Goal: Browse casually: Explore the website without a specific task or goal

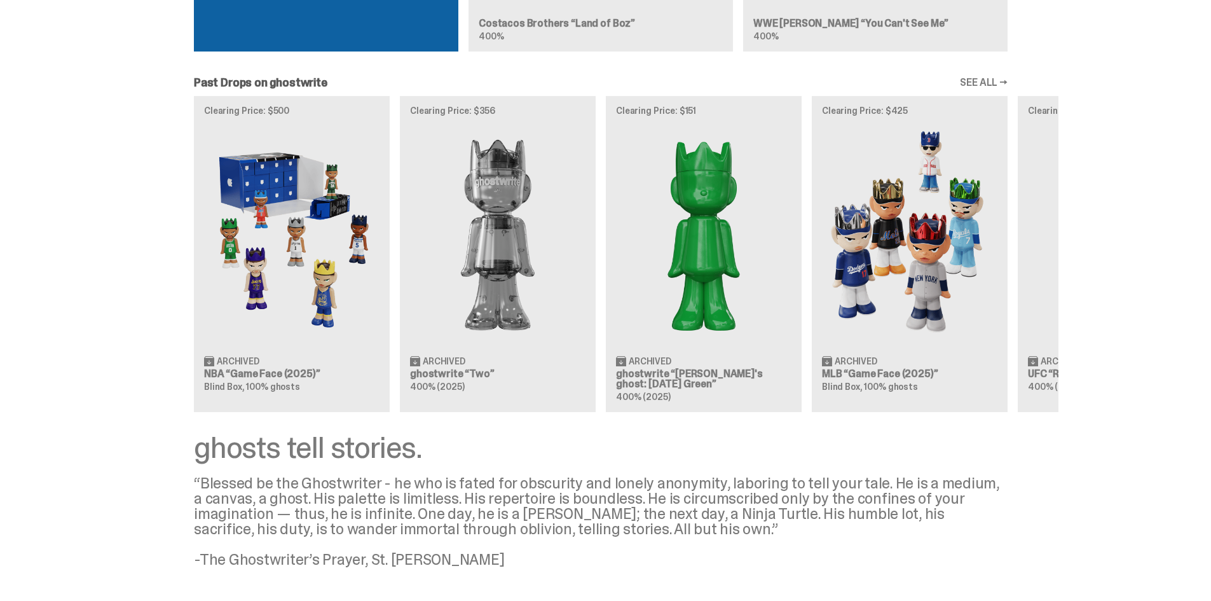
scroll to position [958, 0]
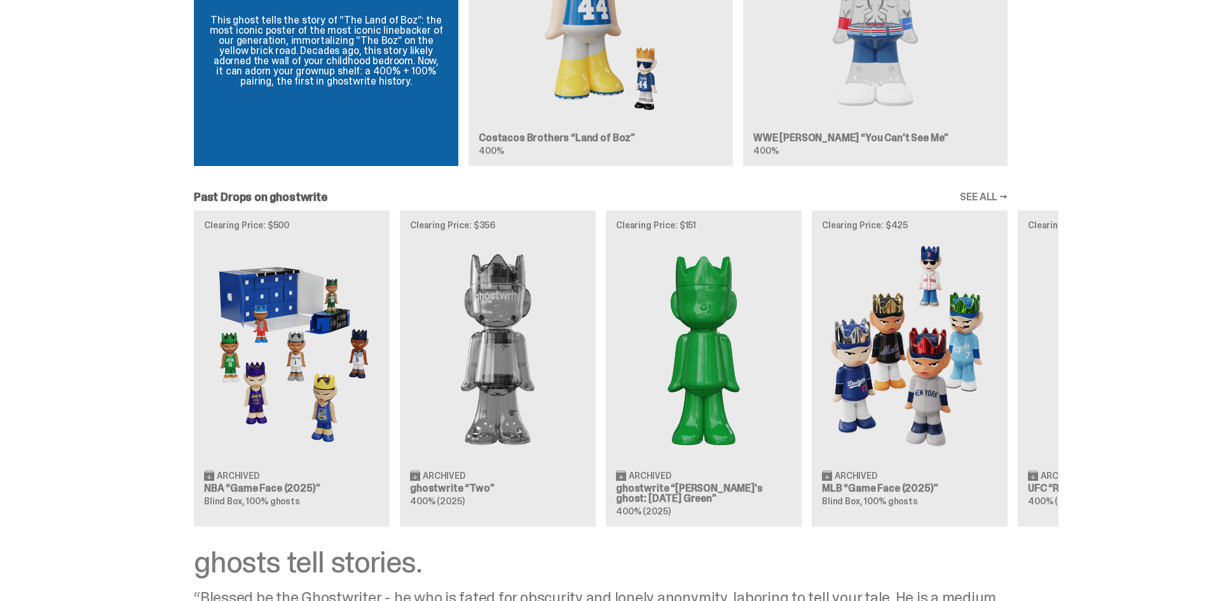
click at [988, 193] on link "SEE ALL →" at bounding box center [984, 197] width 48 height 10
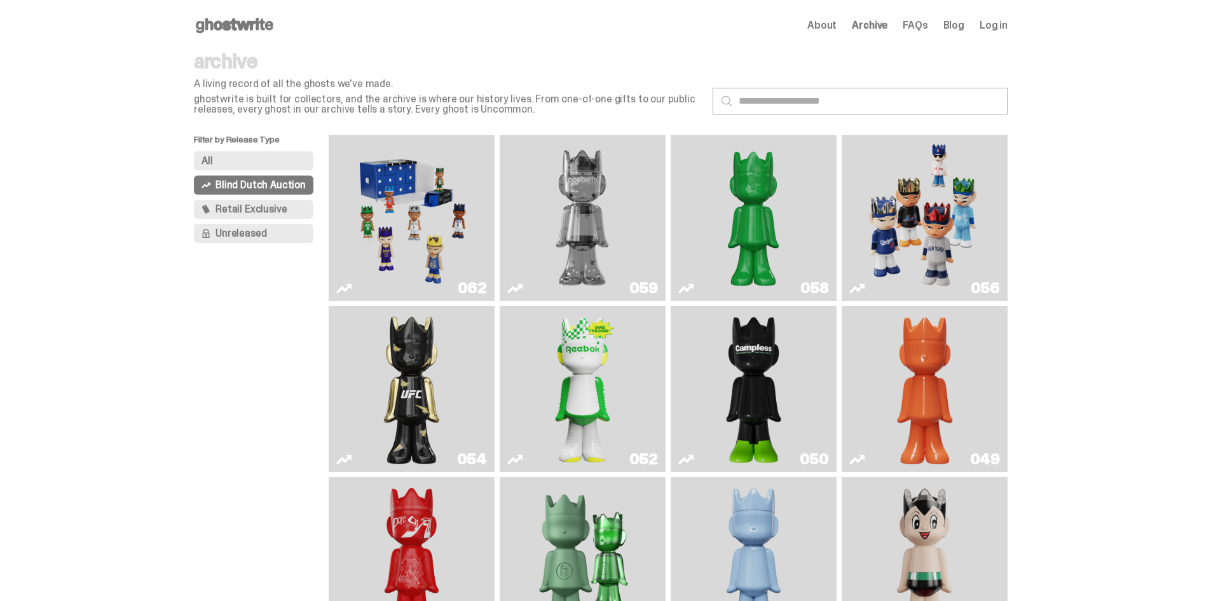
click at [284, 235] on button "Unreleased" at bounding box center [254, 233] width 120 height 19
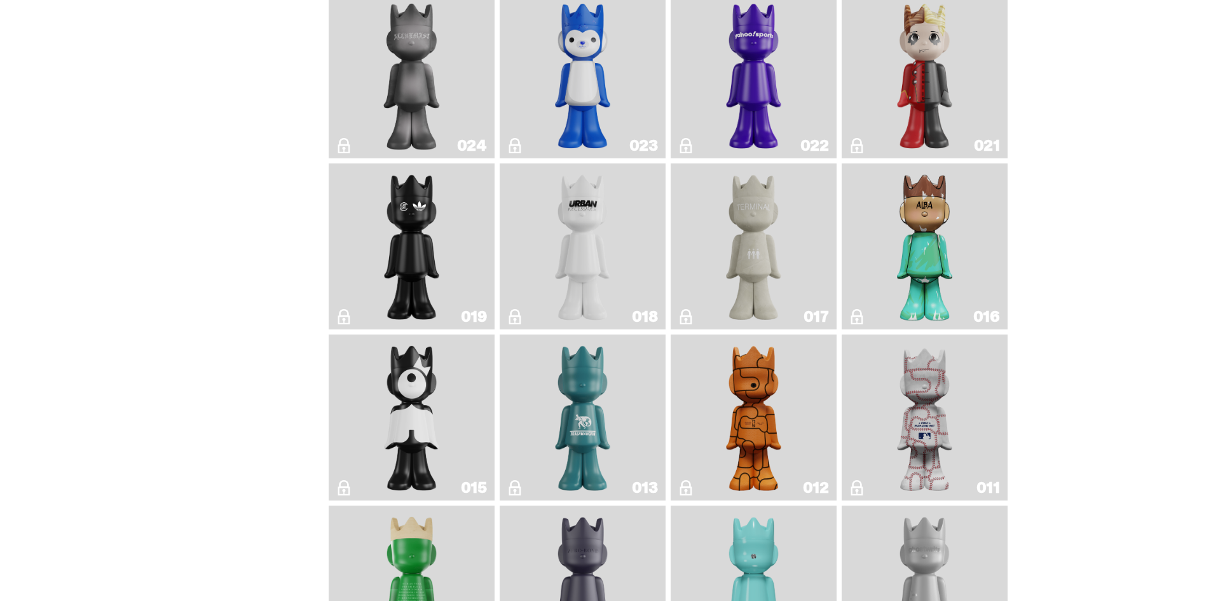
scroll to position [890, 0]
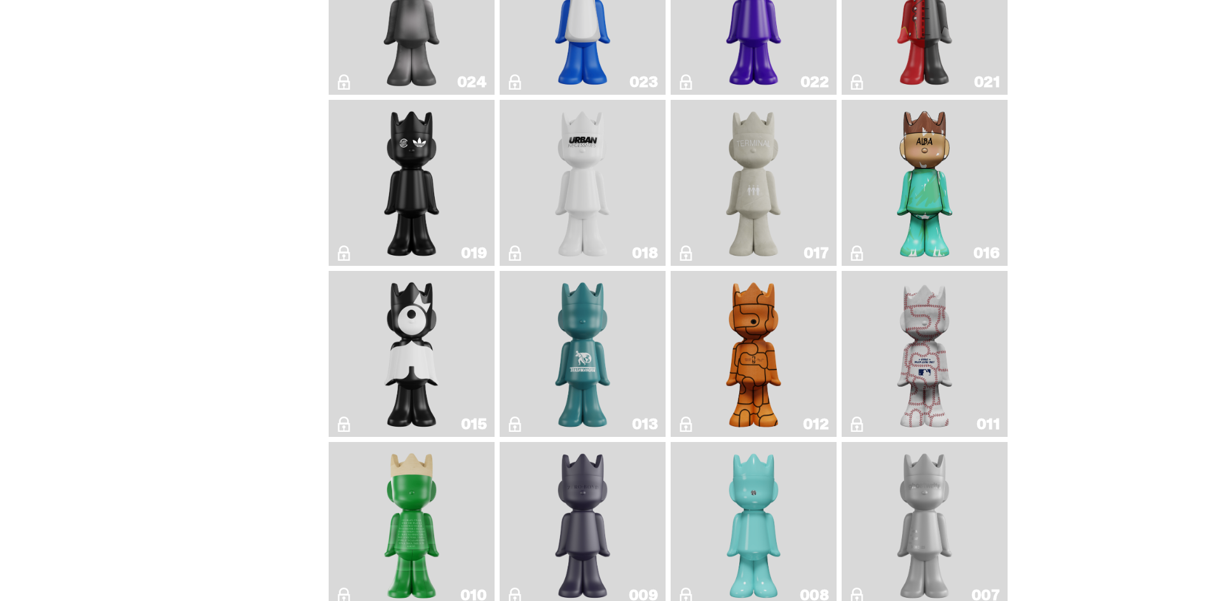
click at [414, 222] on img "Year of the Dragon" at bounding box center [411, 183] width 67 height 156
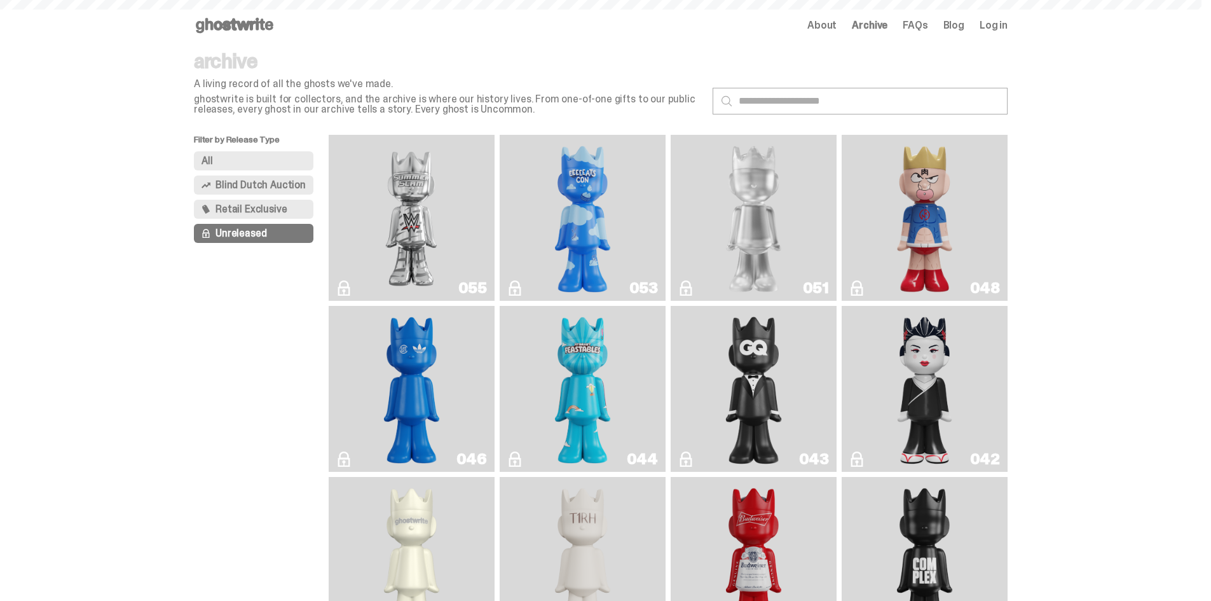
scroll to position [958, 0]
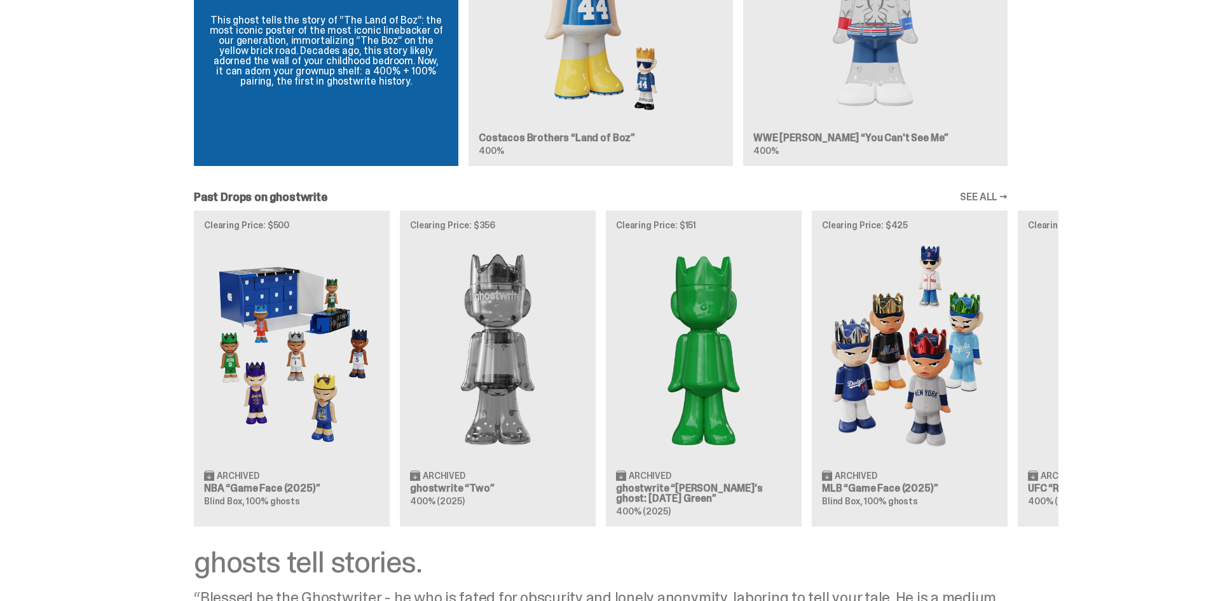
click at [295, 444] on div "Clearing Price: $500 Archived NBA “Game Face (2025)” Blind Box, 100% ghosts Cle…" at bounding box center [600, 367] width 915 height 315
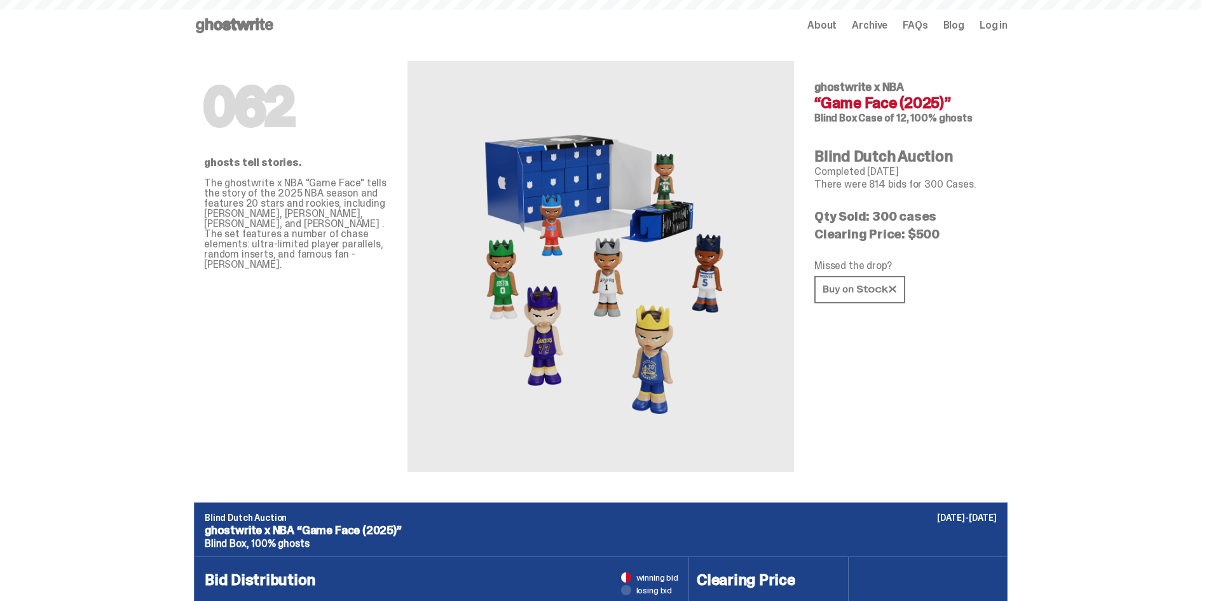
scroll to position [958, 0]
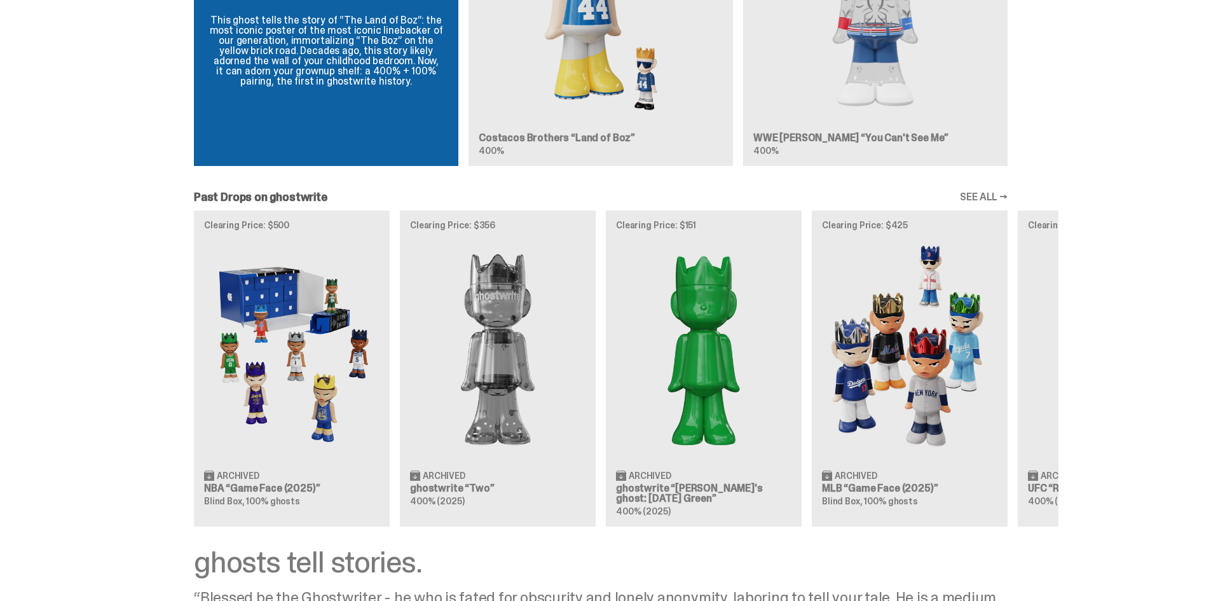
click at [997, 192] on link "SEE ALL →" at bounding box center [984, 197] width 48 height 10
